Goal: Information Seeking & Learning: Check status

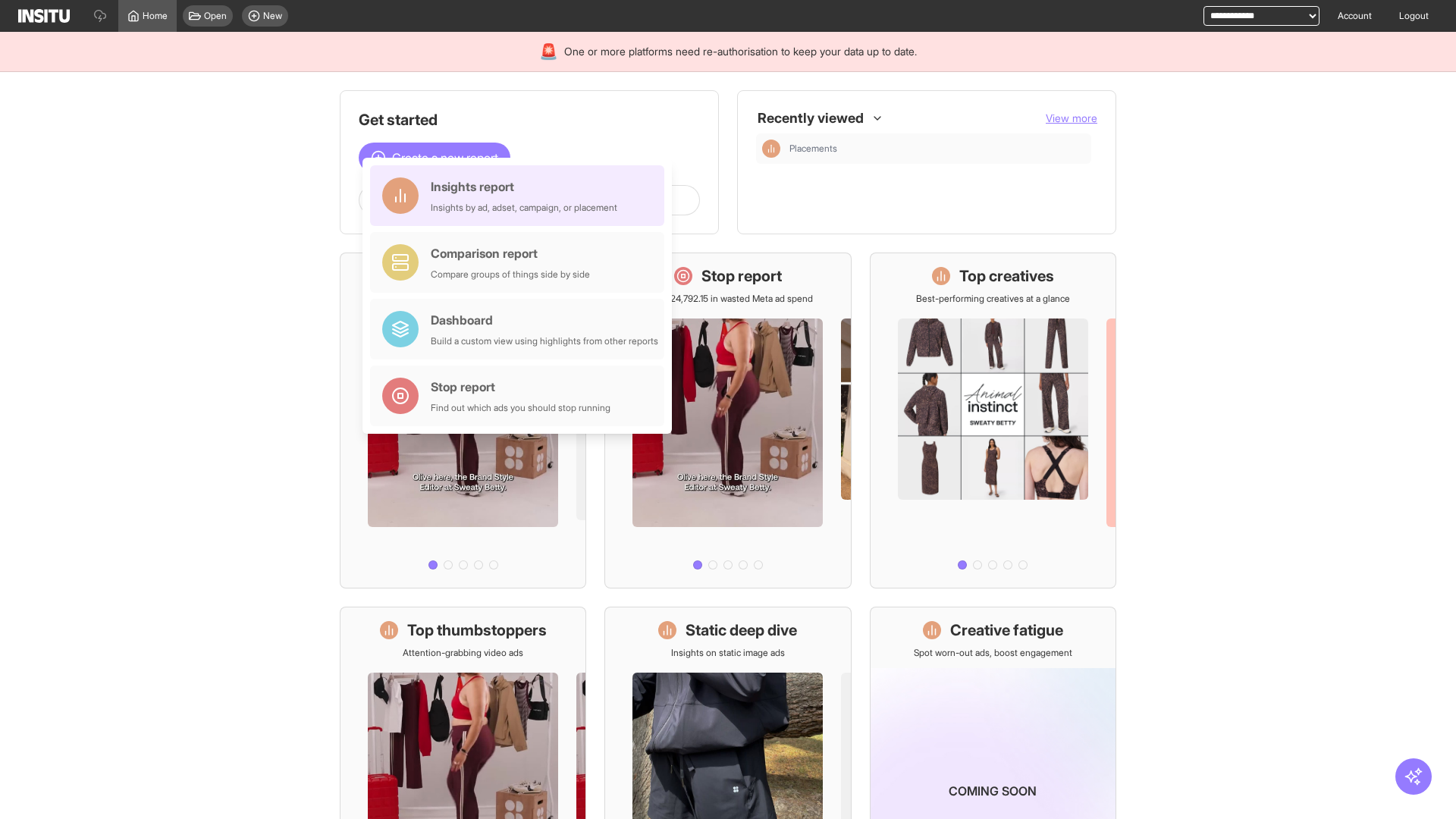
click at [521, 196] on div "Insights report Insights by ad, adset, campaign, or placement" at bounding box center [524, 196] width 187 height 37
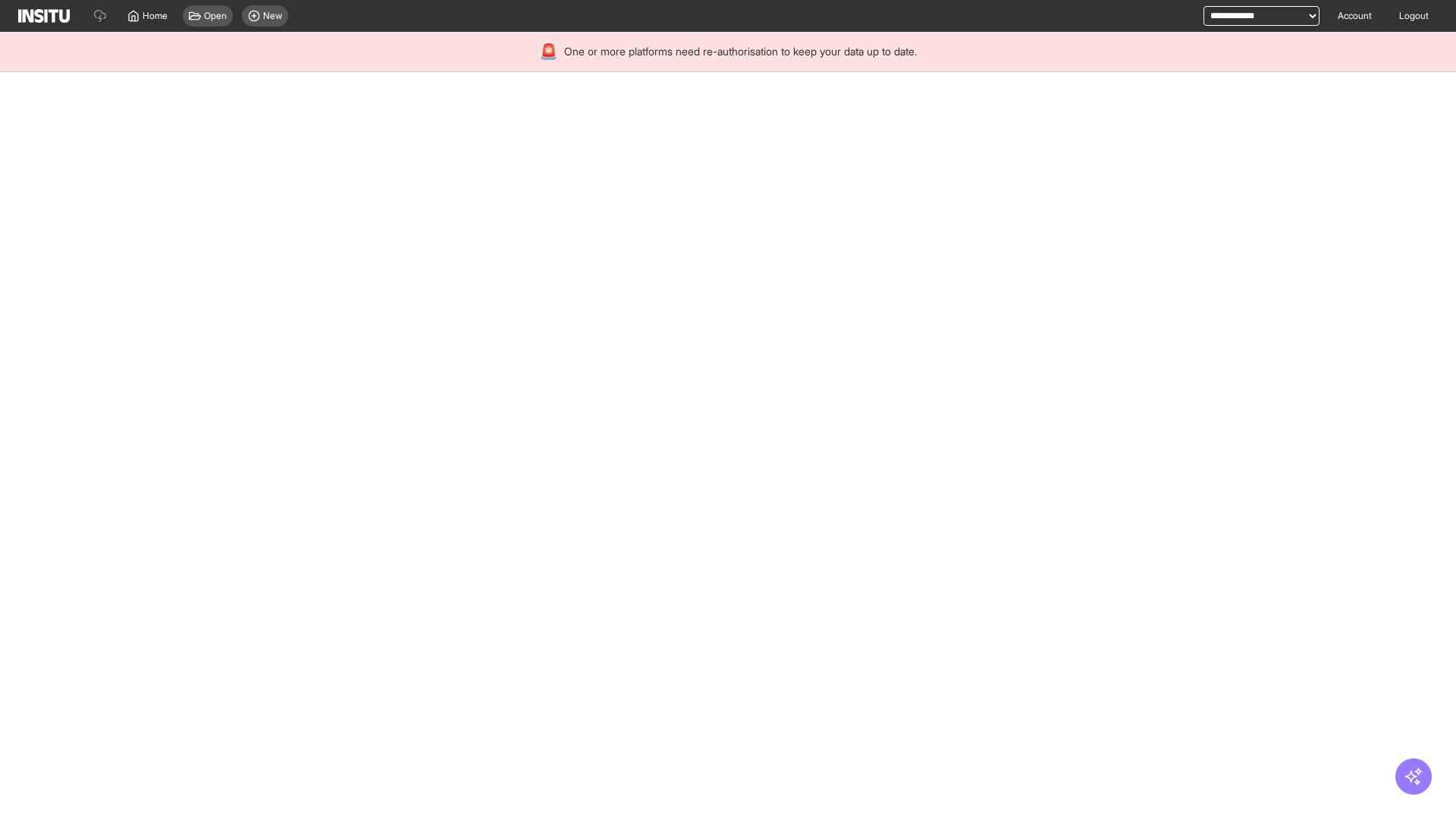
select select "**"
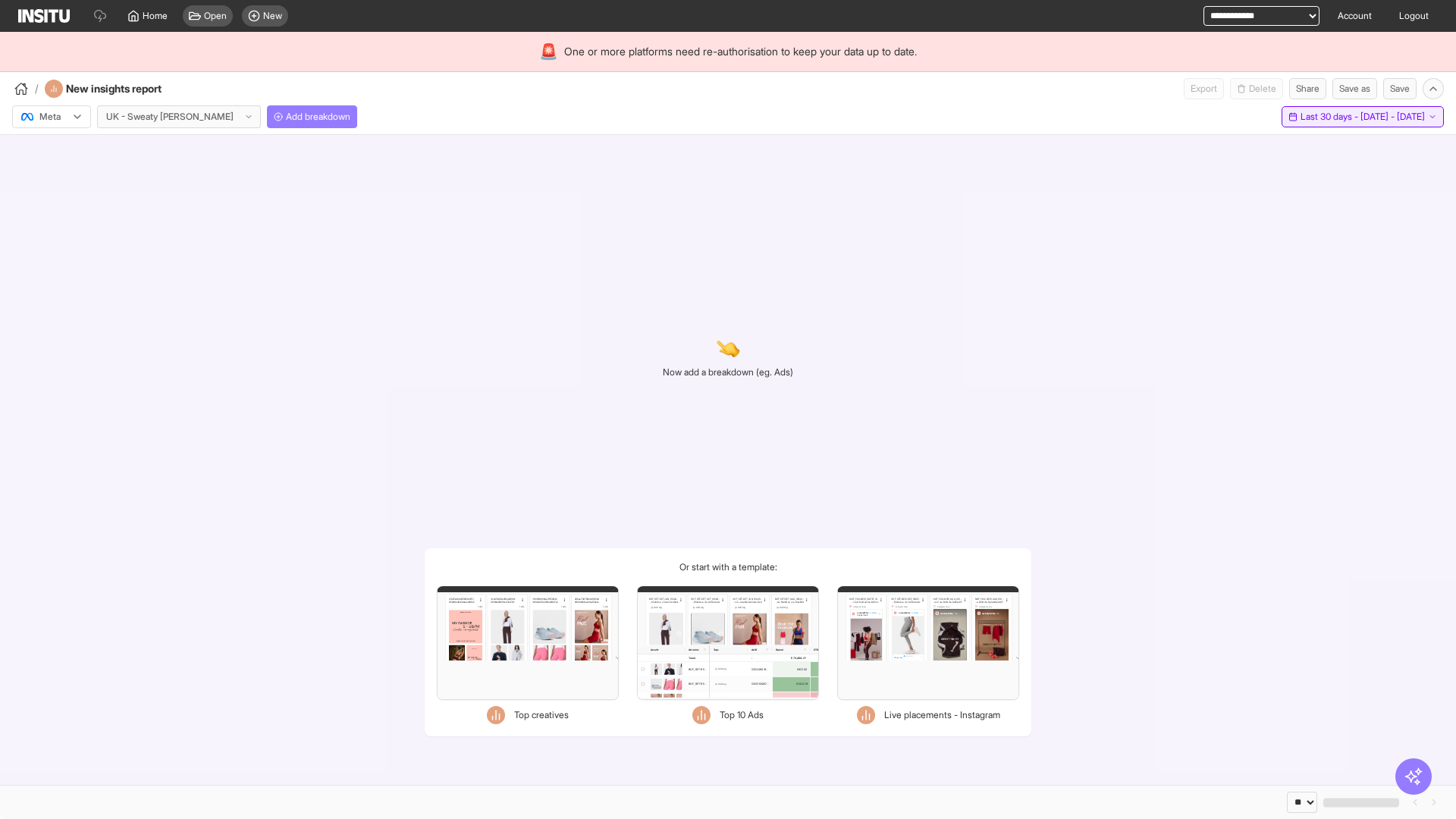
click at [1329, 117] on span "Last 30 days - [DATE] - [DATE]" at bounding box center [1363, 117] width 125 height 12
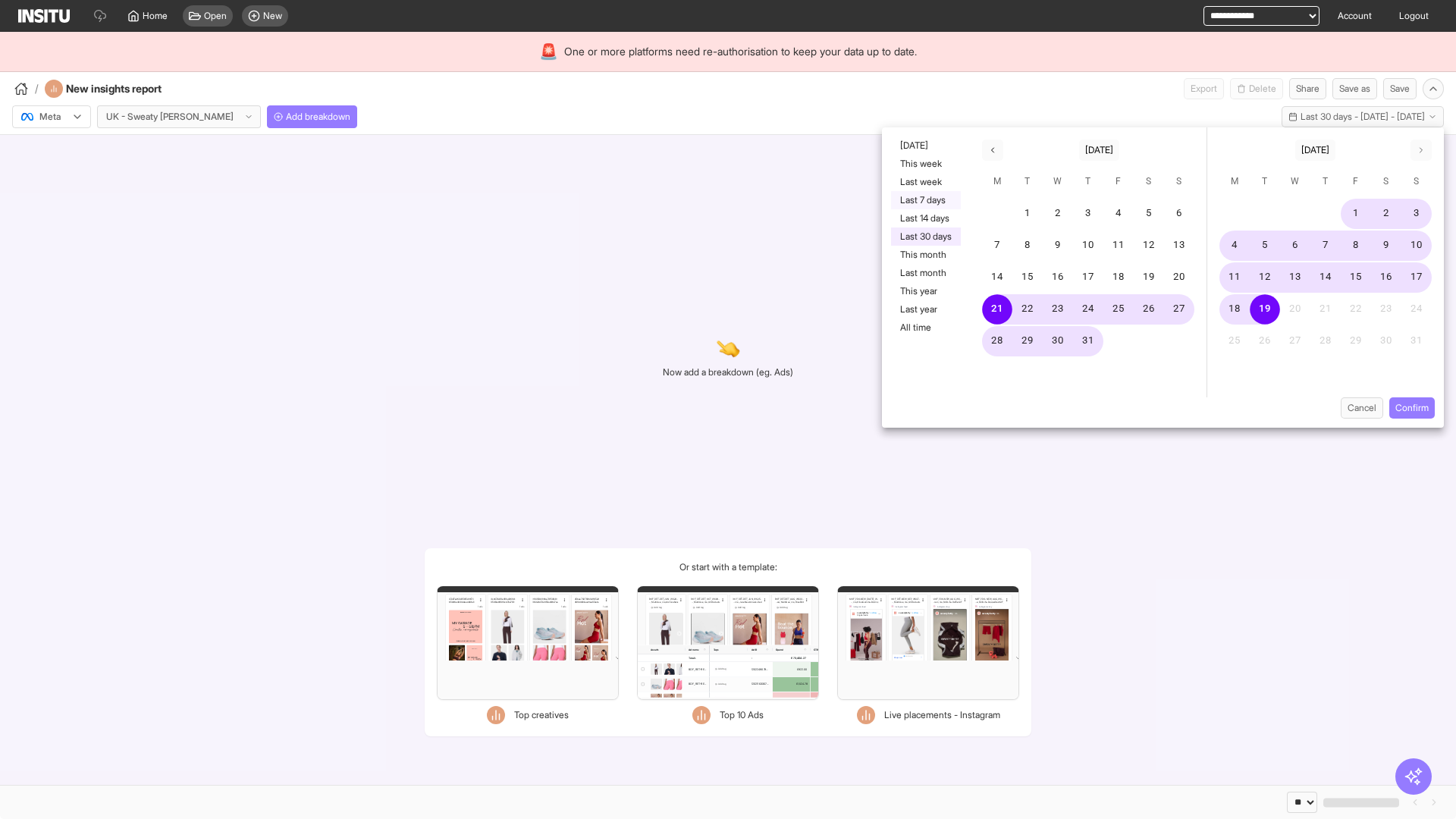
click at [925, 200] on button "Last 7 days" at bounding box center [925, 200] width 70 height 18
